Goal: Task Accomplishment & Management: Complete application form

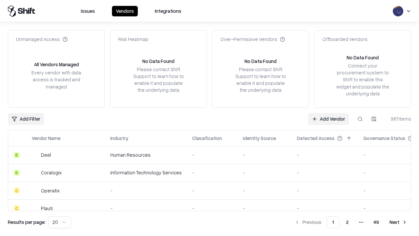
click at [329, 119] on link "Add Vendor" at bounding box center [328, 119] width 41 height 12
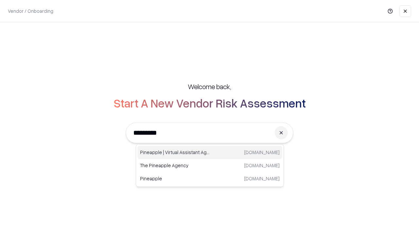
click at [210, 152] on div "Pineapple | Virtual Assistant Agency [DOMAIN_NAME]" at bounding box center [210, 152] width 145 height 13
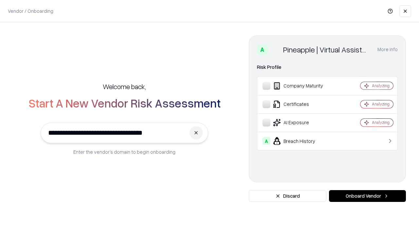
type input "**********"
click at [368, 196] on button "Onboard Vendor" at bounding box center [367, 196] width 77 height 12
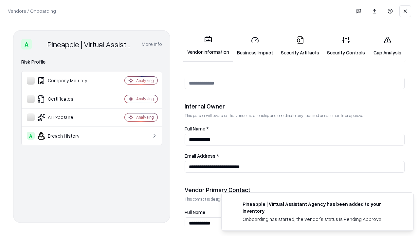
scroll to position [339, 0]
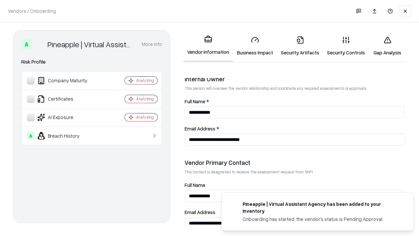
click at [255, 46] on link "Business Impact" at bounding box center [255, 46] width 44 height 30
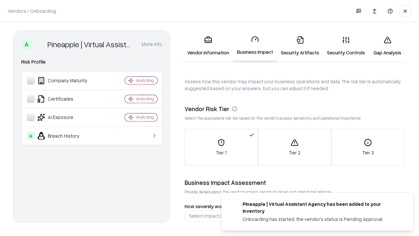
click at [388, 46] on link "Gap Analysis" at bounding box center [387, 46] width 37 height 30
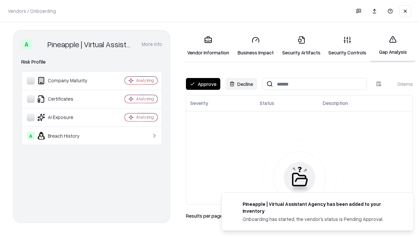
click at [203, 84] on button "Approve" at bounding box center [203, 84] width 34 height 12
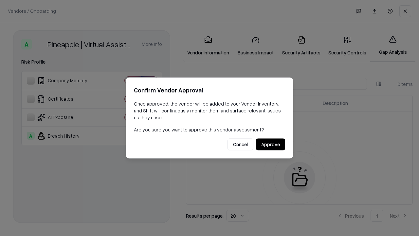
click at [271, 144] on button "Approve" at bounding box center [270, 145] width 29 height 12
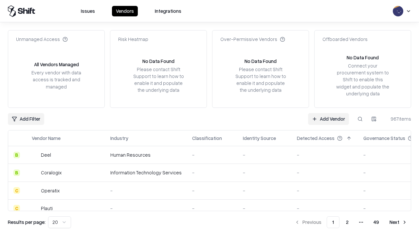
type input "**********"
click at [329, 119] on link "Add Vendor" at bounding box center [328, 119] width 41 height 12
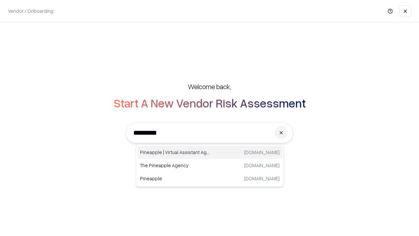
click at [210, 152] on div "Pineapple | Virtual Assistant Agency [DOMAIN_NAME]" at bounding box center [210, 152] width 145 height 13
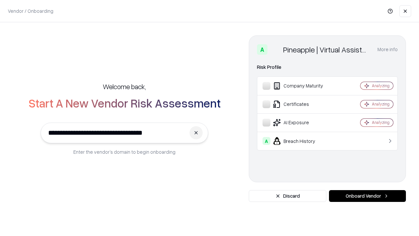
type input "**********"
click at [368, 196] on button "Onboard Vendor" at bounding box center [367, 196] width 77 height 12
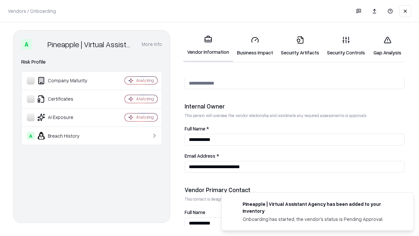
scroll to position [339, 0]
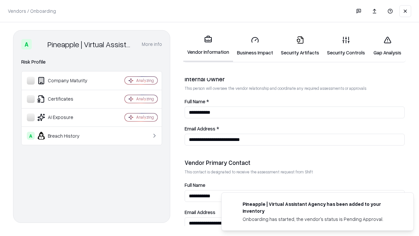
click at [388, 46] on link "Gap Analysis" at bounding box center [387, 46] width 37 height 30
